Goal: Task Accomplishment & Management: Manage account settings

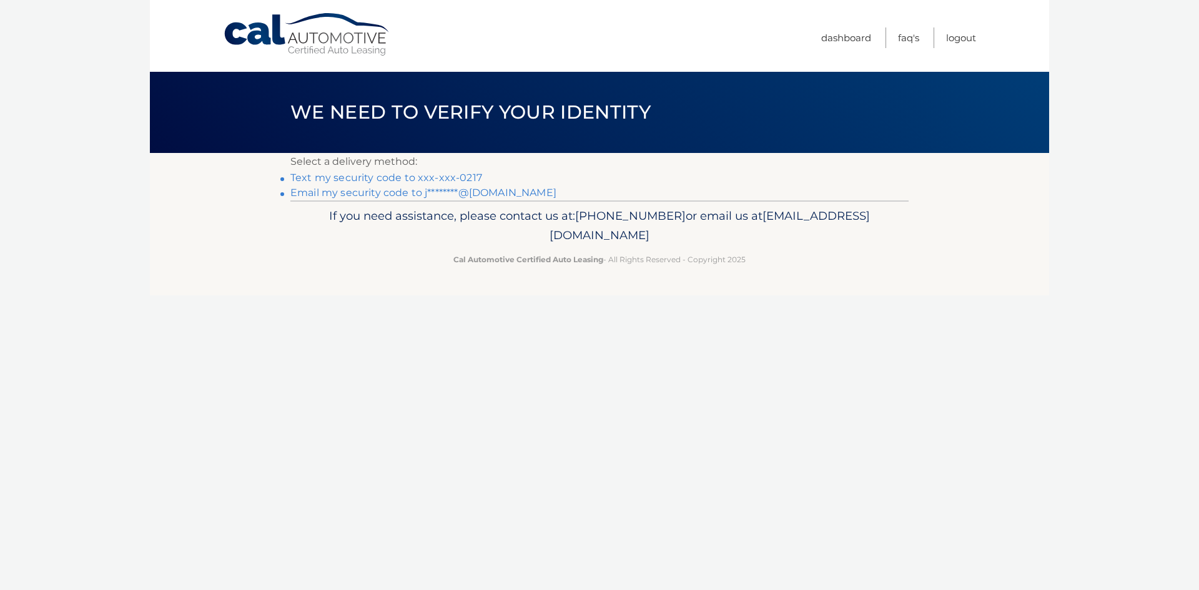
click at [413, 177] on link "Text my security code to xxx-xxx-0217" at bounding box center [386, 178] width 192 height 12
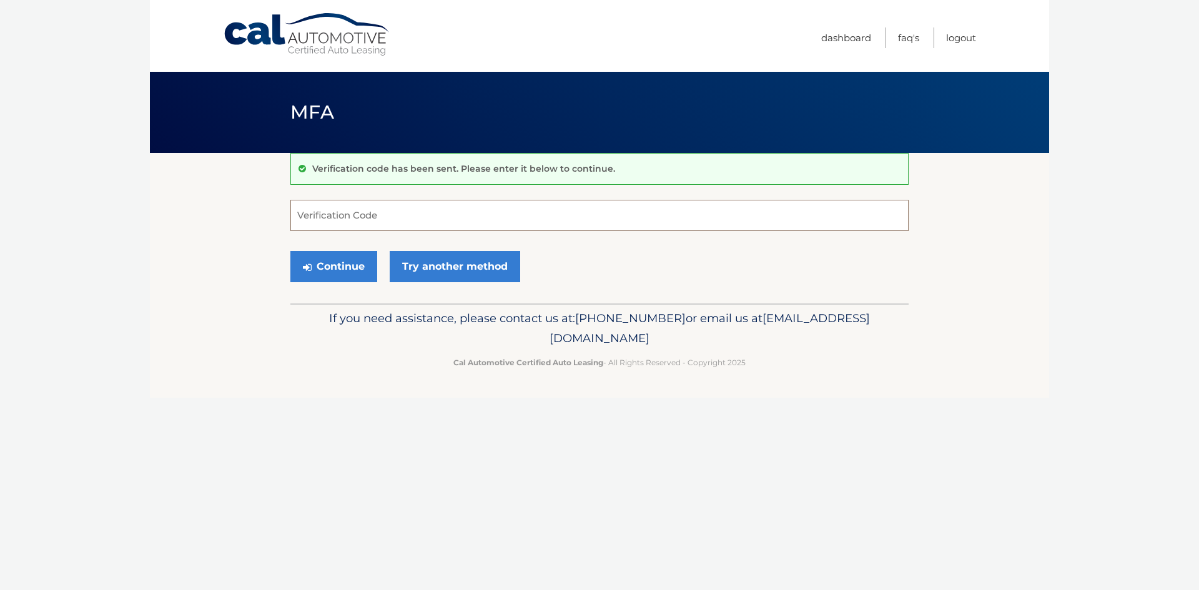
click at [405, 218] on input "Verification Code" at bounding box center [599, 215] width 618 height 31
type input "318125"
click at [290, 251] on button "Continue" at bounding box center [333, 266] width 87 height 31
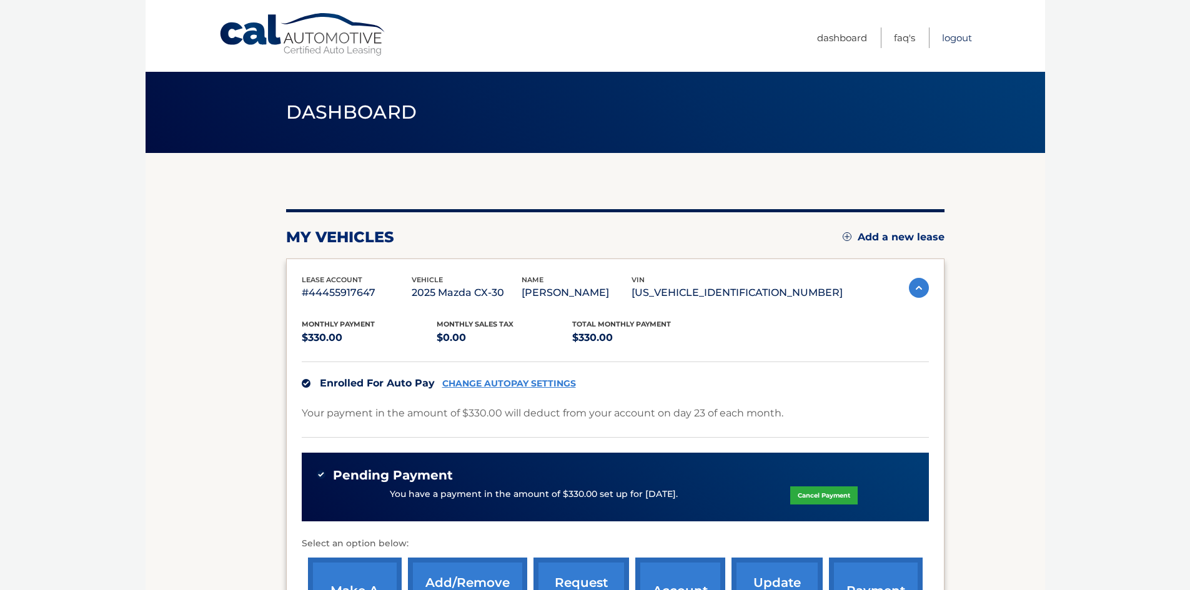
click at [964, 39] on link "Logout" at bounding box center [957, 37] width 30 height 21
